Goal: Task Accomplishment & Management: Manage account settings

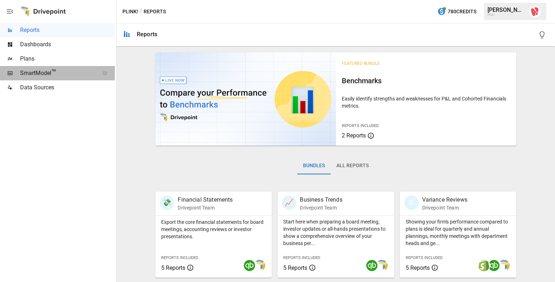
click at [39, 76] on span "SmartModel ™" at bounding box center [57, 73] width 75 height 9
click at [34, 75] on span "SmartModel ™" at bounding box center [57, 73] width 75 height 9
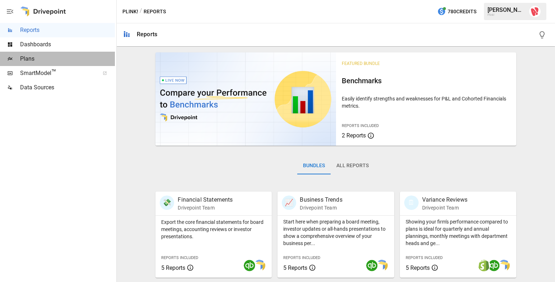
click at [36, 60] on span "Plans" at bounding box center [67, 59] width 95 height 9
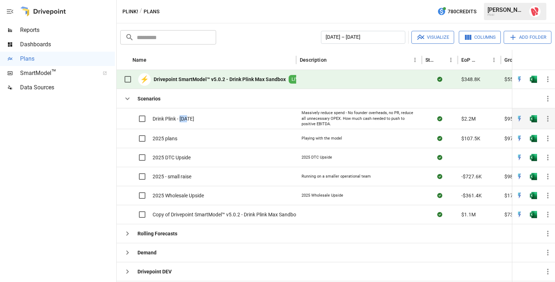
click at [172, 118] on span "Drink Plink - [DATE]" at bounding box center [174, 118] width 42 height 7
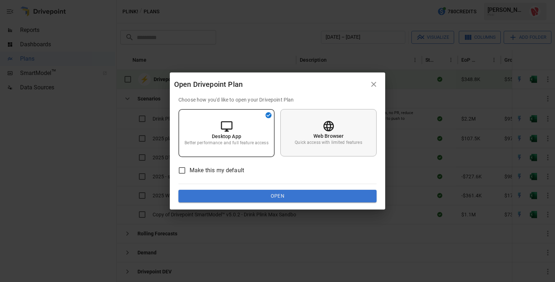
click at [319, 140] on p "Quick access with limited features" at bounding box center [328, 143] width 67 height 6
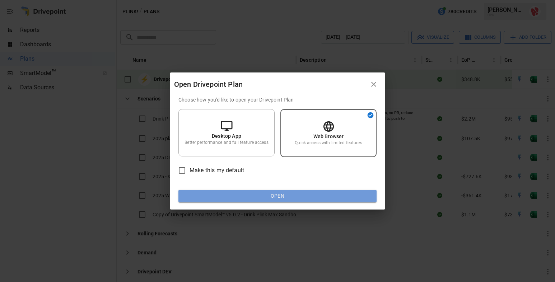
click at [271, 200] on button "Open" at bounding box center [278, 196] width 198 height 13
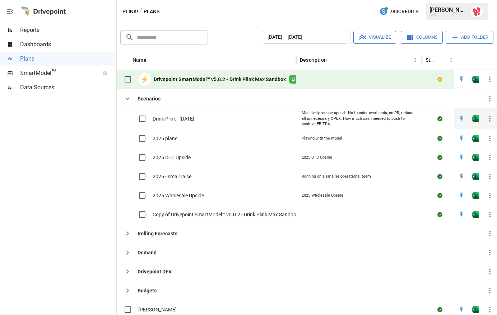
click at [179, 116] on span "Drink Plink - [DATE]" at bounding box center [174, 118] width 42 height 7
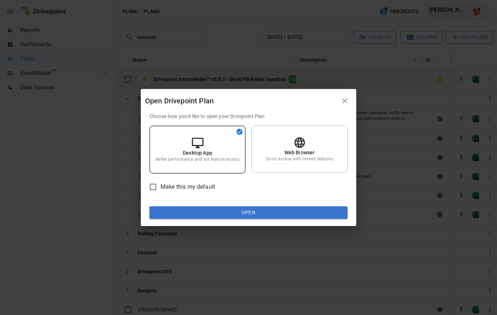
click at [247, 213] on button "Open" at bounding box center [248, 213] width 198 height 13
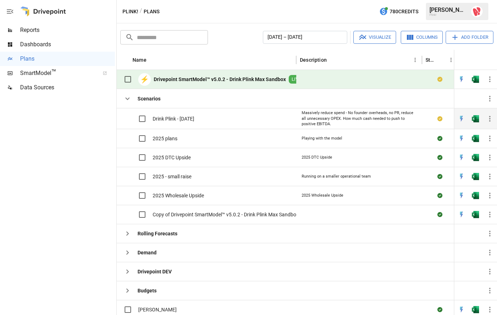
click at [194, 119] on span "Drink Plink - [DATE]" at bounding box center [174, 118] width 42 height 7
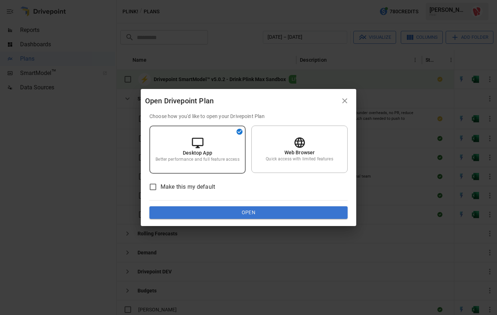
click at [225, 214] on button "Open" at bounding box center [248, 213] width 198 height 13
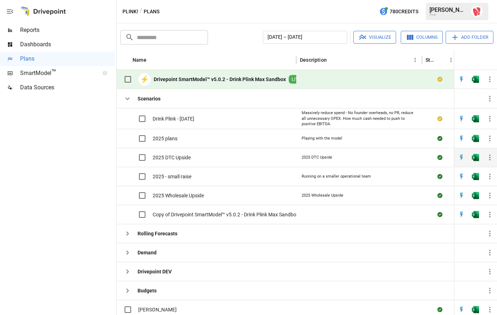
scroll to position [3, 0]
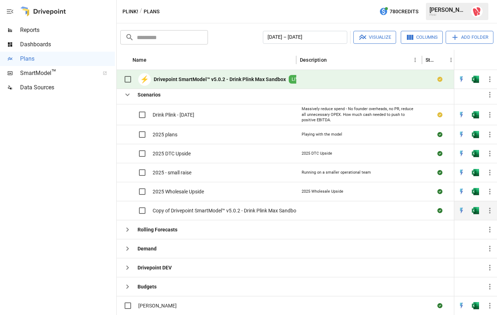
click at [214, 210] on span "Copy of Drivepoint SmartModel™ v5.0.2 - Drink Plink Max Sandbox Backup [DATE]" at bounding box center [243, 210] width 180 height 7
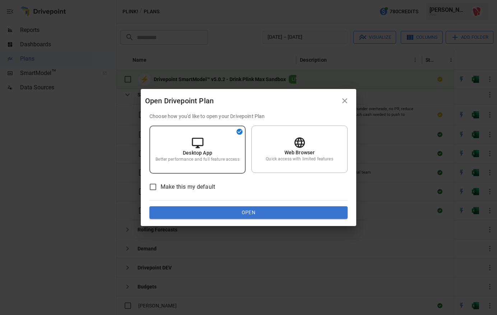
click at [245, 213] on button "Open" at bounding box center [248, 213] width 198 height 13
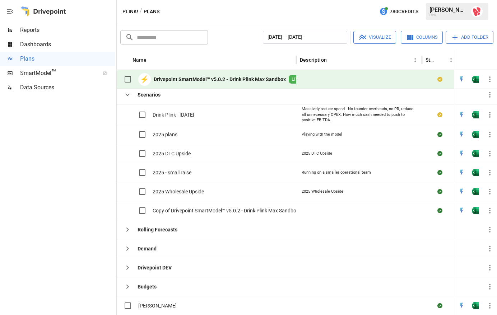
click at [477, 12] on img "Max Luthy" at bounding box center [476, 11] width 11 height 11
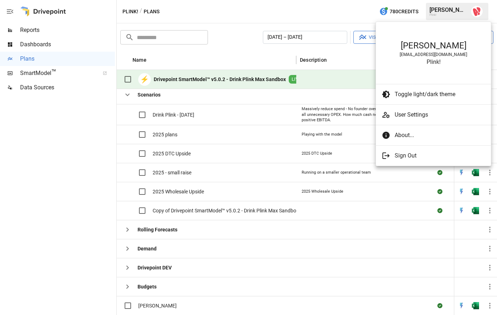
click at [417, 115] on span "User Settings" at bounding box center [440, 115] width 91 height 9
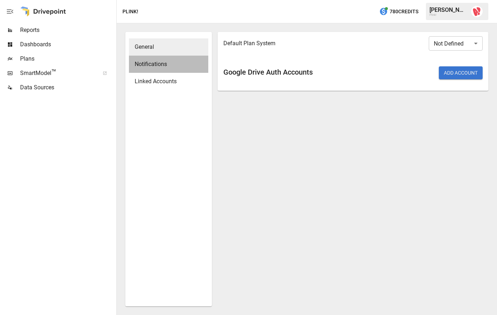
click at [163, 65] on span "Notifications" at bounding box center [169, 64] width 68 height 9
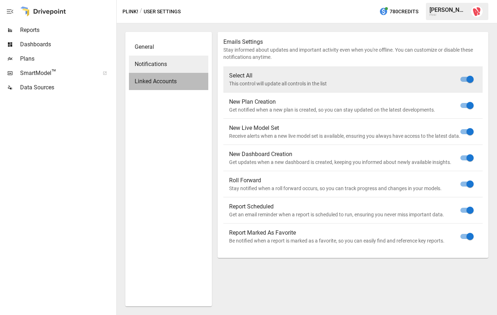
click at [163, 83] on span "Linked Accounts" at bounding box center [169, 81] width 68 height 9
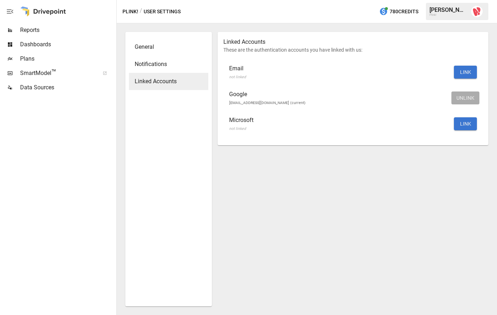
click at [465, 72] on button "LINK" at bounding box center [465, 72] width 23 height 13
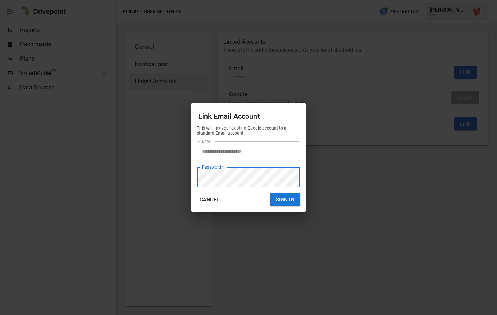
click at [270, 193] on button "Sign In" at bounding box center [285, 199] width 30 height 13
